Goal: Use online tool/utility

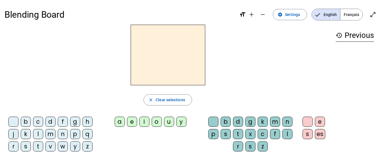
click at [216, 122] on div at bounding box center [213, 122] width 10 height 10
click at [227, 123] on div "b" at bounding box center [226, 122] width 10 height 10
click at [147, 137] on div "b c d f g h j k l m n p q r s t v w y z a e i o u y b d g k m n p s t x c f l r…" at bounding box center [167, 135] width 327 height 42
click at [156, 96] on span "button" at bounding box center [168, 99] width 48 height 13
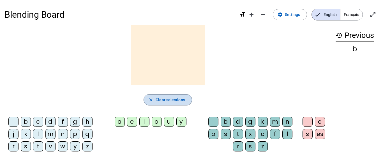
click at [156, 96] on span "button" at bounding box center [168, 99] width 48 height 13
click at [349, 17] on span "Français" at bounding box center [351, 14] width 22 height 11
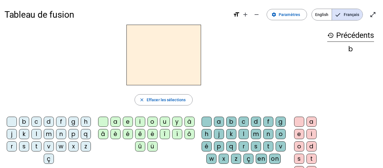
click at [323, 18] on span "English" at bounding box center [322, 14] width 20 height 11
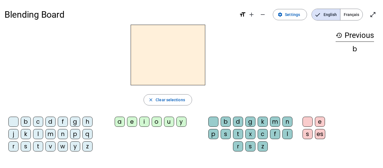
click at [63, 124] on div "f" at bounding box center [63, 122] width 10 height 10
click at [166, 122] on div "u" at bounding box center [169, 122] width 10 height 10
click at [65, 136] on div "n" at bounding box center [63, 134] width 10 height 10
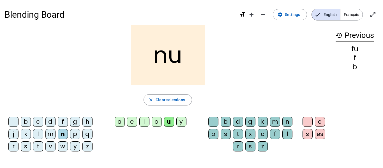
click at [65, 136] on div "n" at bounding box center [63, 134] width 10 height 10
click at [287, 123] on div "n" at bounding box center [287, 122] width 10 height 10
